Goal: Find specific page/section

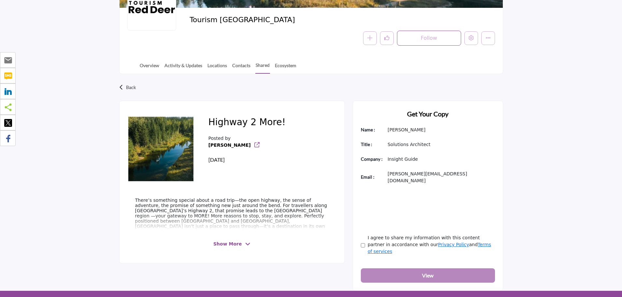
scroll to position [98, 0]
click at [218, 244] on span "Show More" at bounding box center [227, 243] width 28 height 7
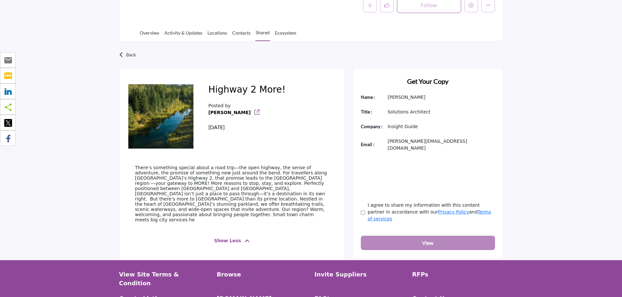
scroll to position [130, 0]
click at [563, 219] on div "Back Highway 2 More! Posted by [PERSON_NAME]" at bounding box center [311, 150] width 622 height 218
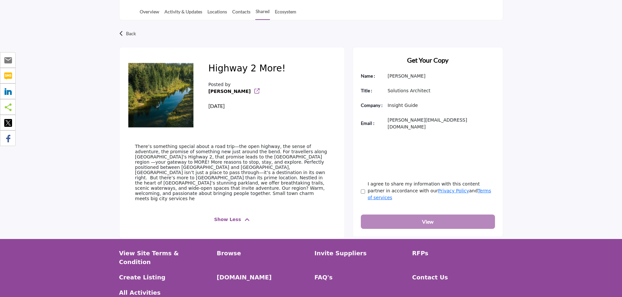
scroll to position [163, 0]
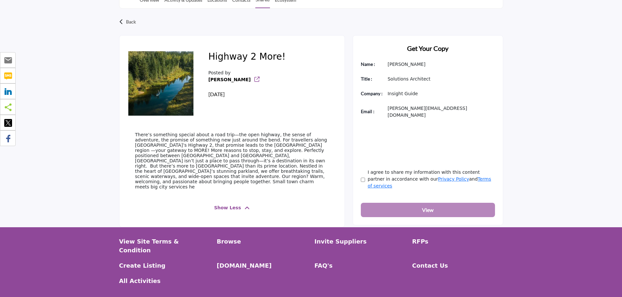
click at [41, 75] on div "Back Highway 2 More! Posted by [PERSON_NAME]" at bounding box center [311, 117] width 622 height 218
